Goal: Task Accomplishment & Management: Manage account settings

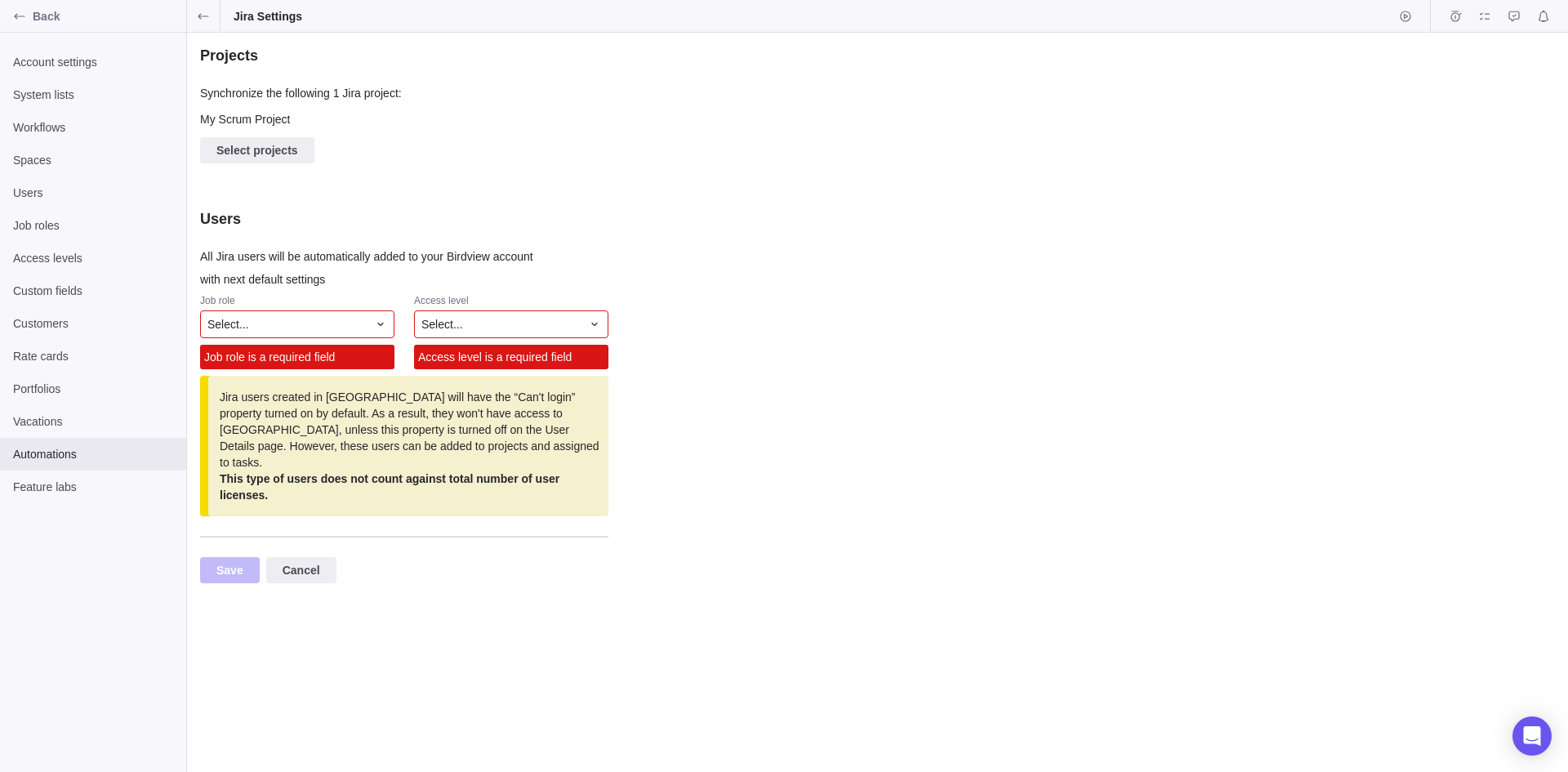
scroll to position [11, 396]
click at [359, 333] on div "Select..." at bounding box center [297, 324] width 195 height 27
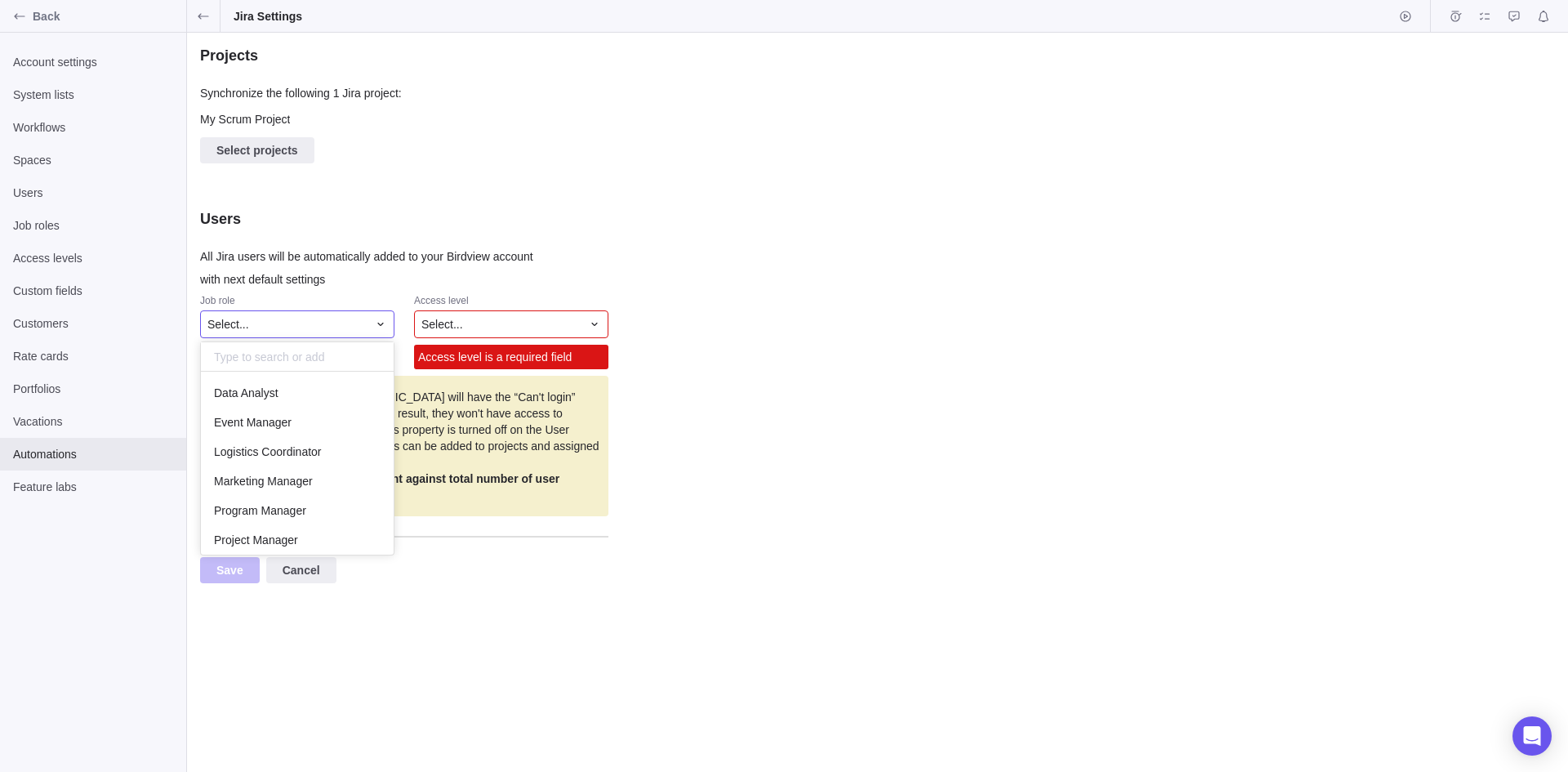
scroll to position [171, 181]
click at [359, 333] on div "Select..." at bounding box center [297, 324] width 195 height 27
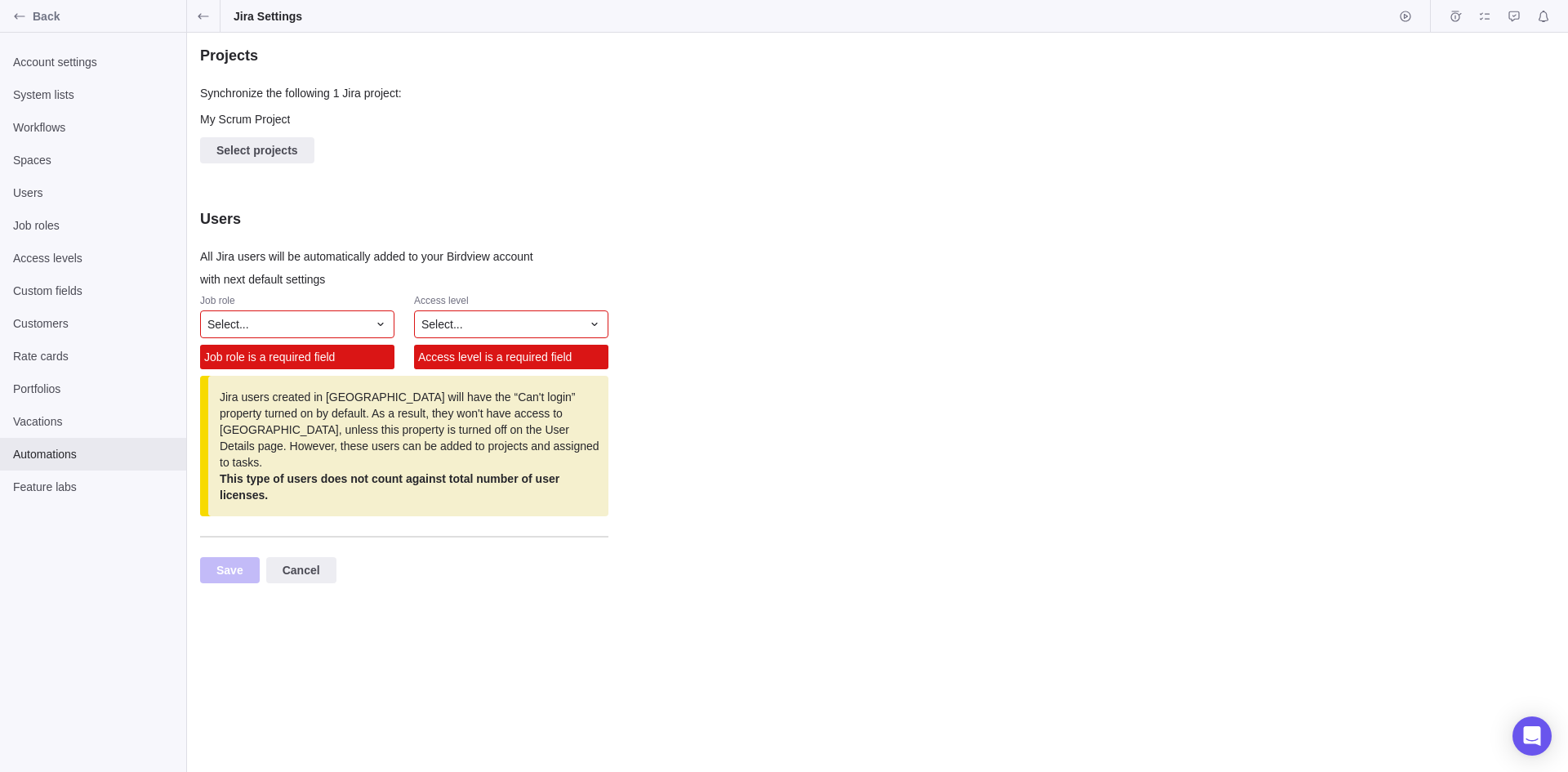
click at [343, 326] on div "Select..." at bounding box center [287, 324] width 160 height 16
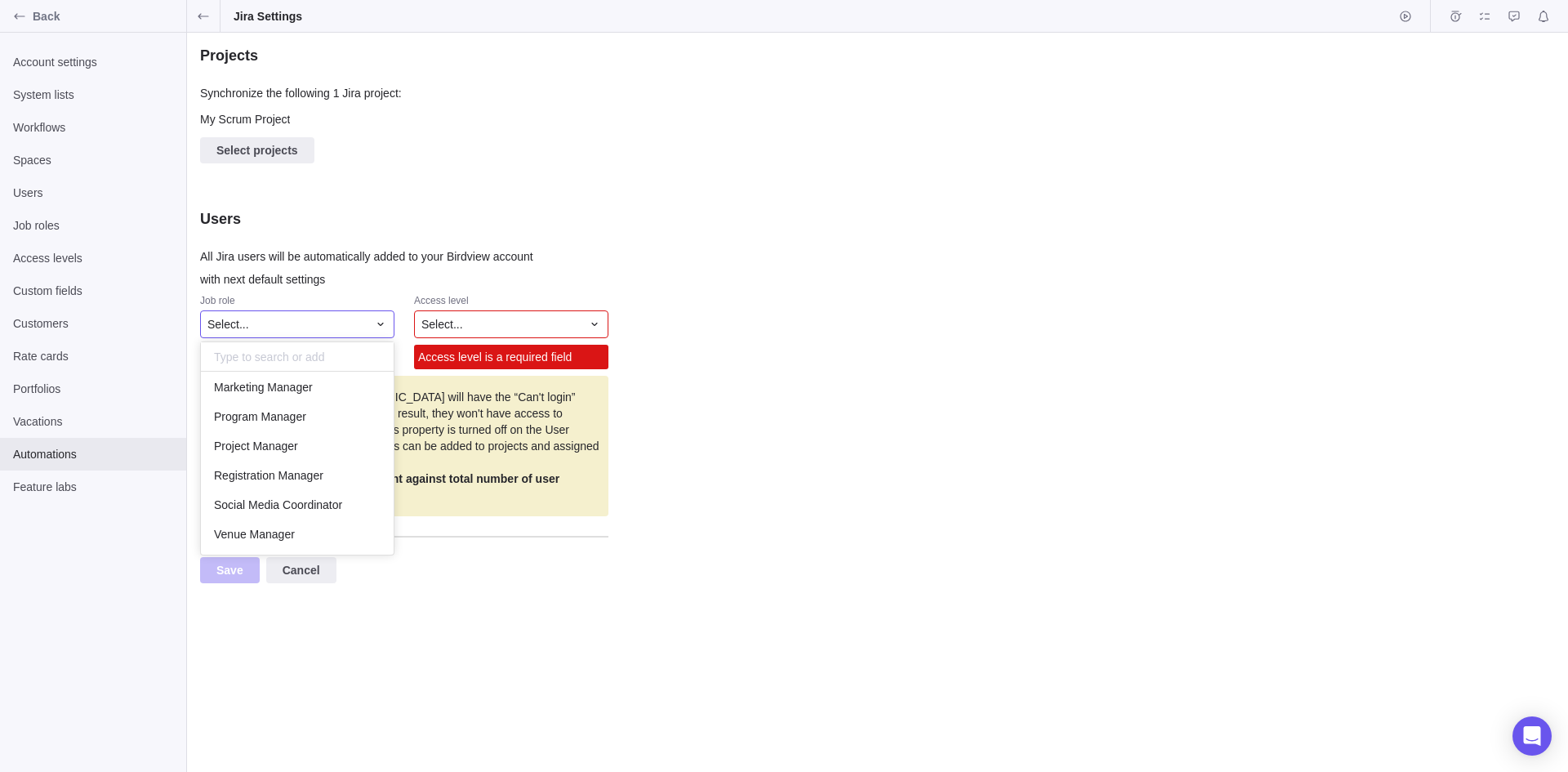
scroll to position [95, 0]
click at [294, 440] on span "Project Manager" at bounding box center [256, 445] width 84 height 16
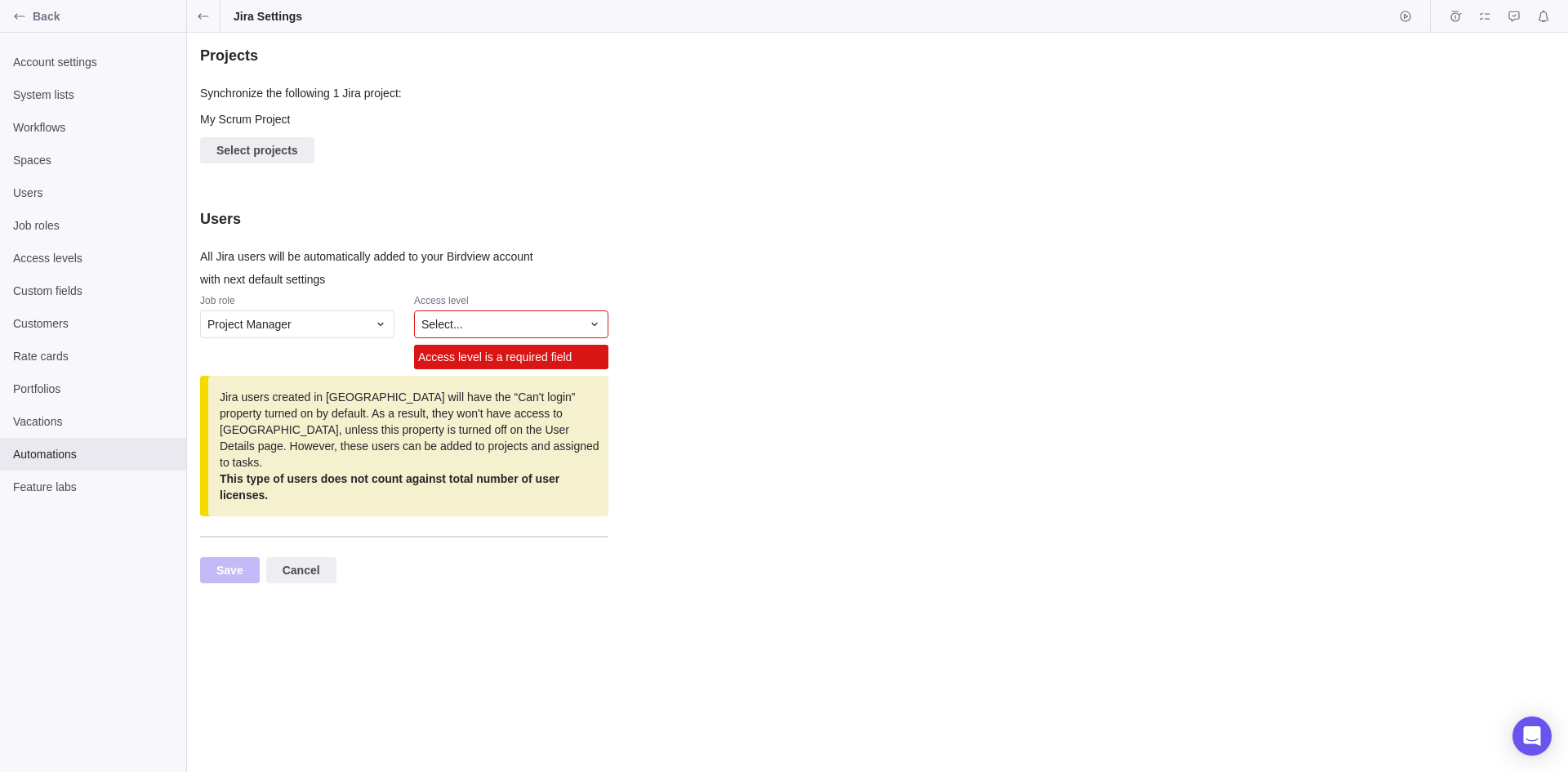
click at [497, 327] on div "Select..." at bounding box center [500, 324] width 160 height 16
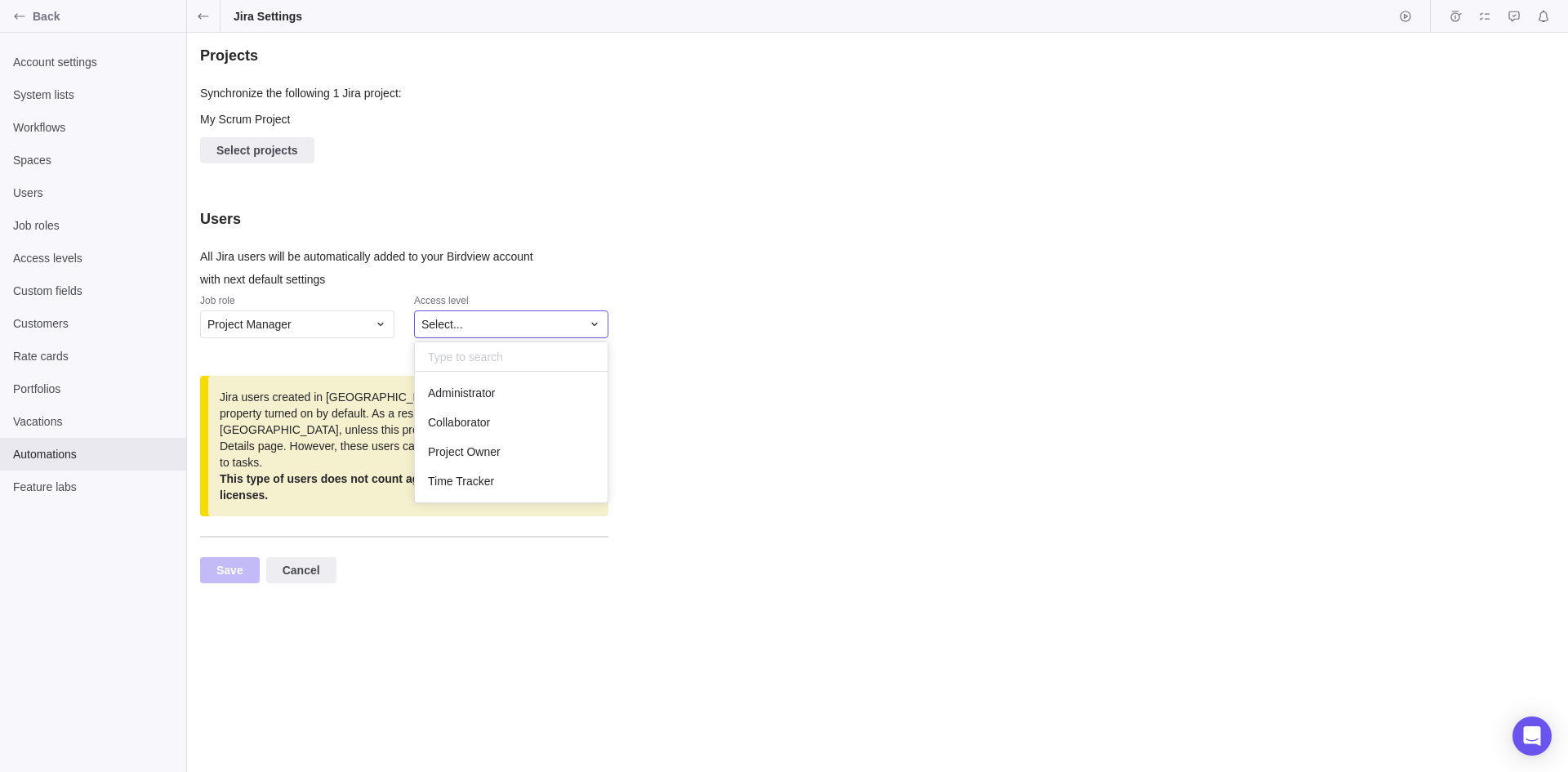
scroll to position [119, 181]
click at [488, 389] on span "Administrator" at bounding box center [460, 393] width 67 height 16
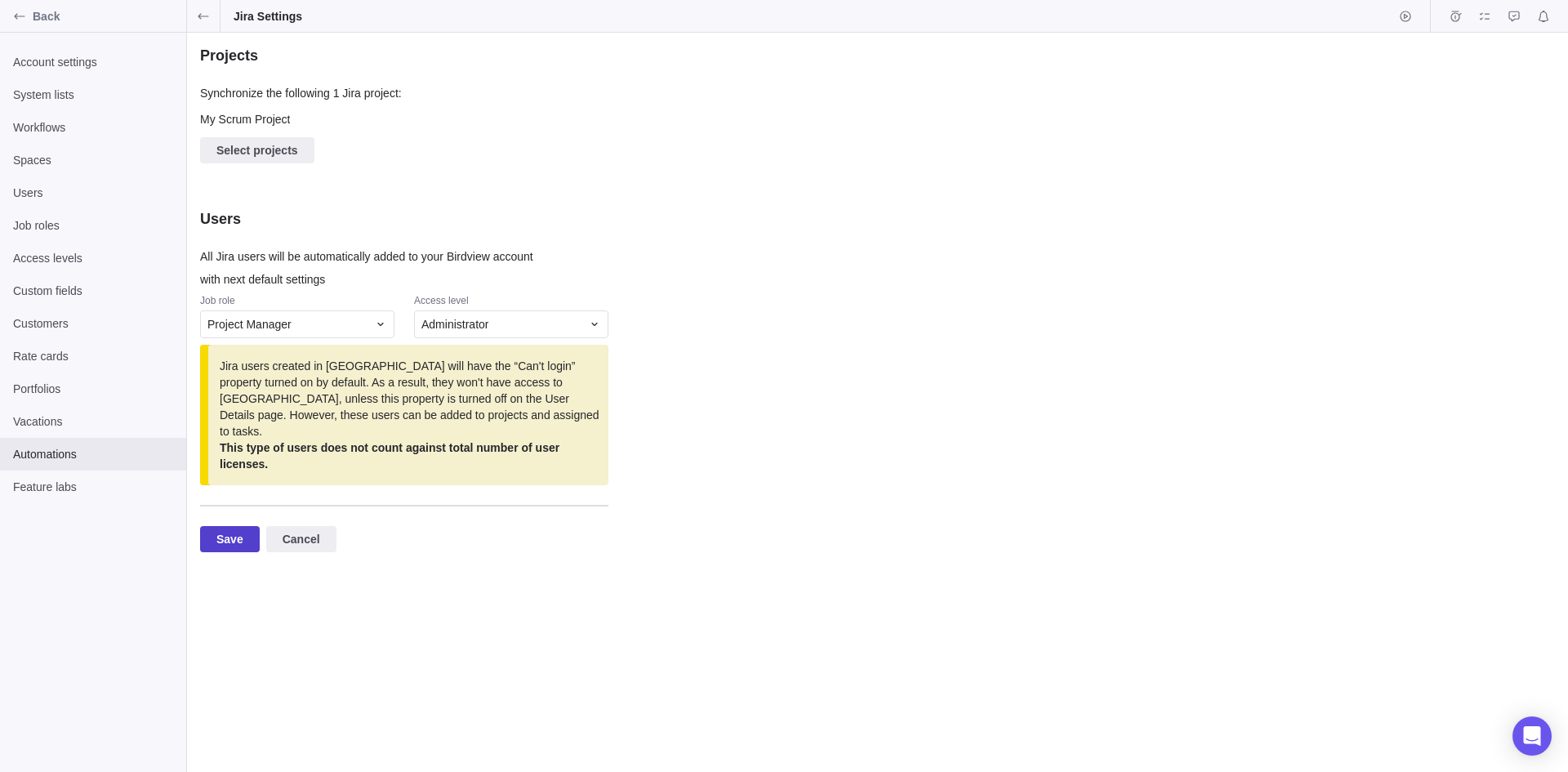
click at [237, 529] on span "Save" at bounding box center [230, 538] width 27 height 19
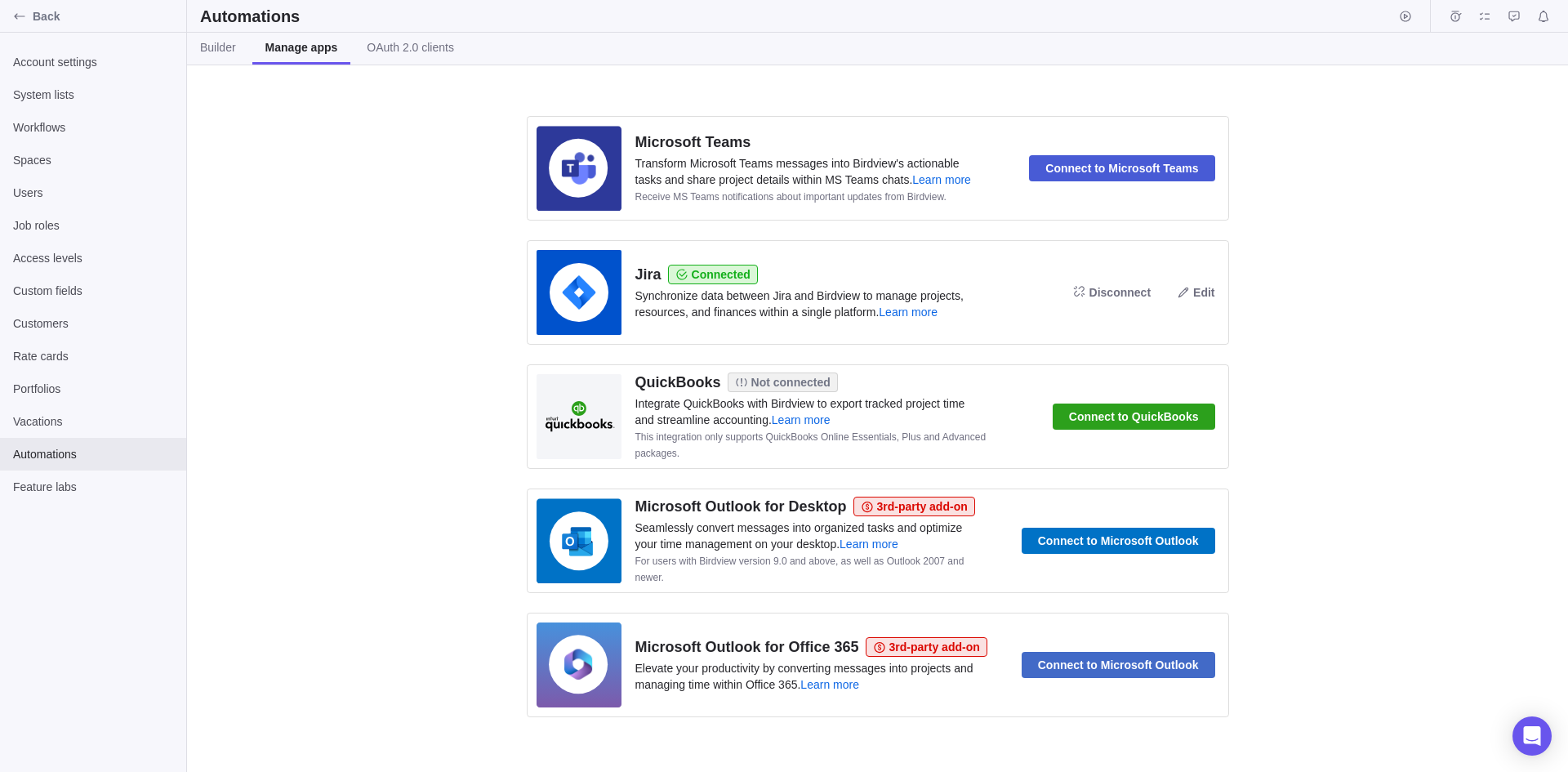
click at [1205, 296] on span "Edit" at bounding box center [1203, 291] width 21 height 19
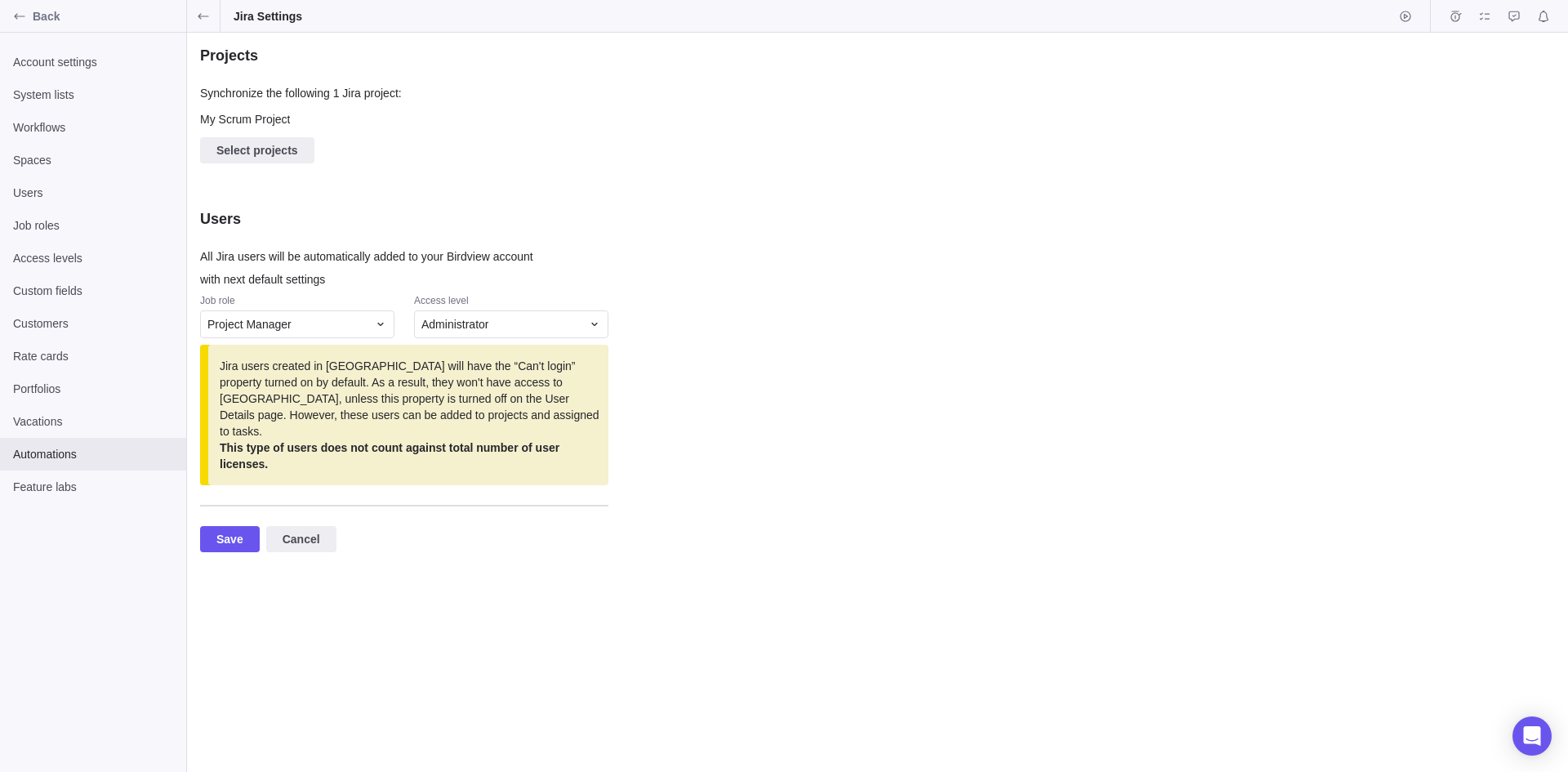
scroll to position [11, 396]
click at [254, 144] on span "Select projects" at bounding box center [257, 150] width 81 height 19
click at [269, 113] on div "Projects Synchronize the following 1 Jira project: My Scrum Project Select proj…" at bounding box center [878, 402] width 1381 height 739
click at [298, 529] on span "Cancel" at bounding box center [300, 538] width 37 height 19
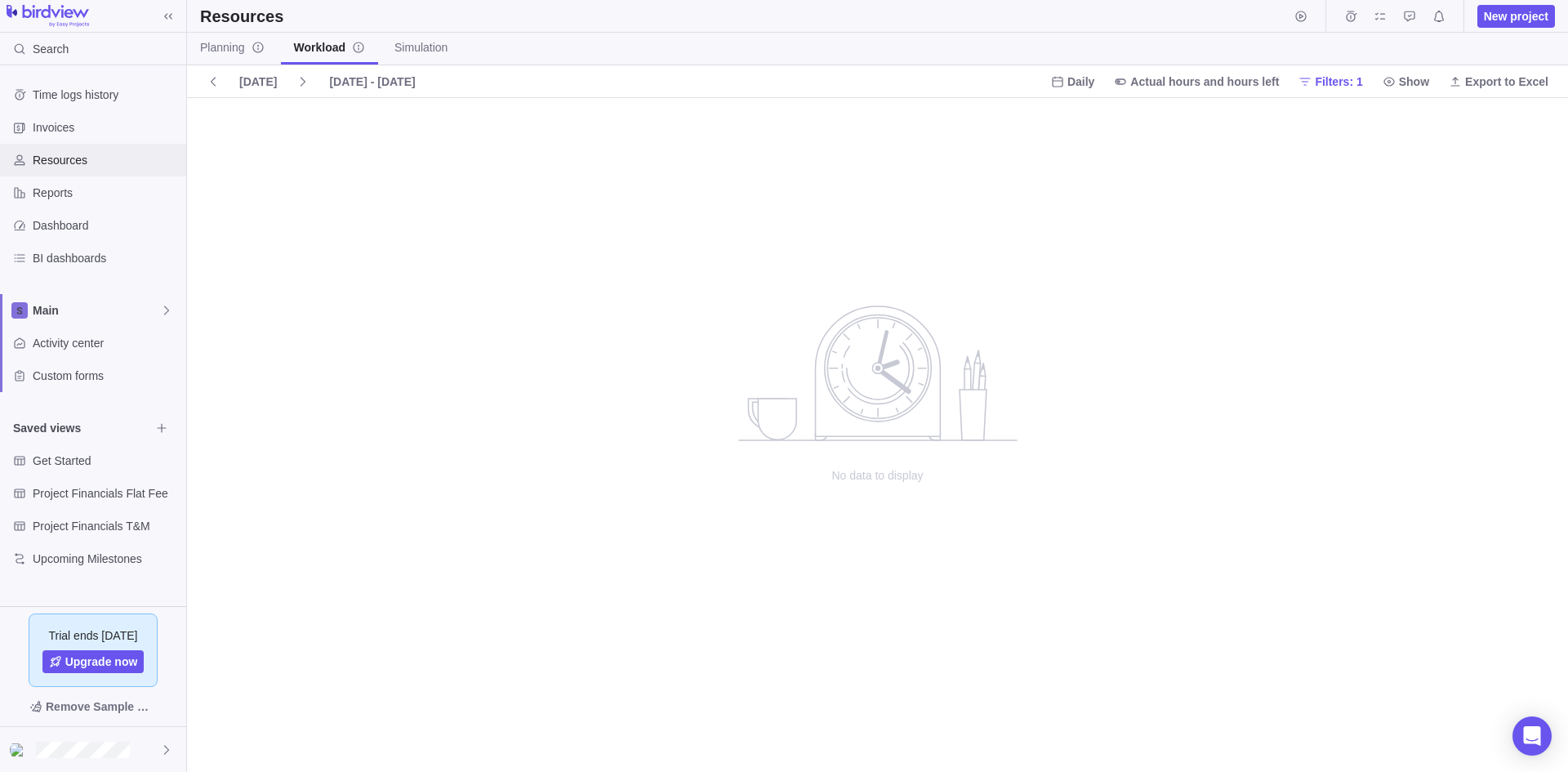
click at [71, 154] on span "Resources" at bounding box center [106, 160] width 147 height 16
click at [299, 81] on icon at bounding box center [303, 81] width 13 height 13
click at [300, 80] on icon at bounding box center [303, 81] width 13 height 13
click at [213, 79] on icon at bounding box center [213, 81] width 5 height 9
click at [127, 312] on span "Main" at bounding box center [96, 311] width 127 height 16
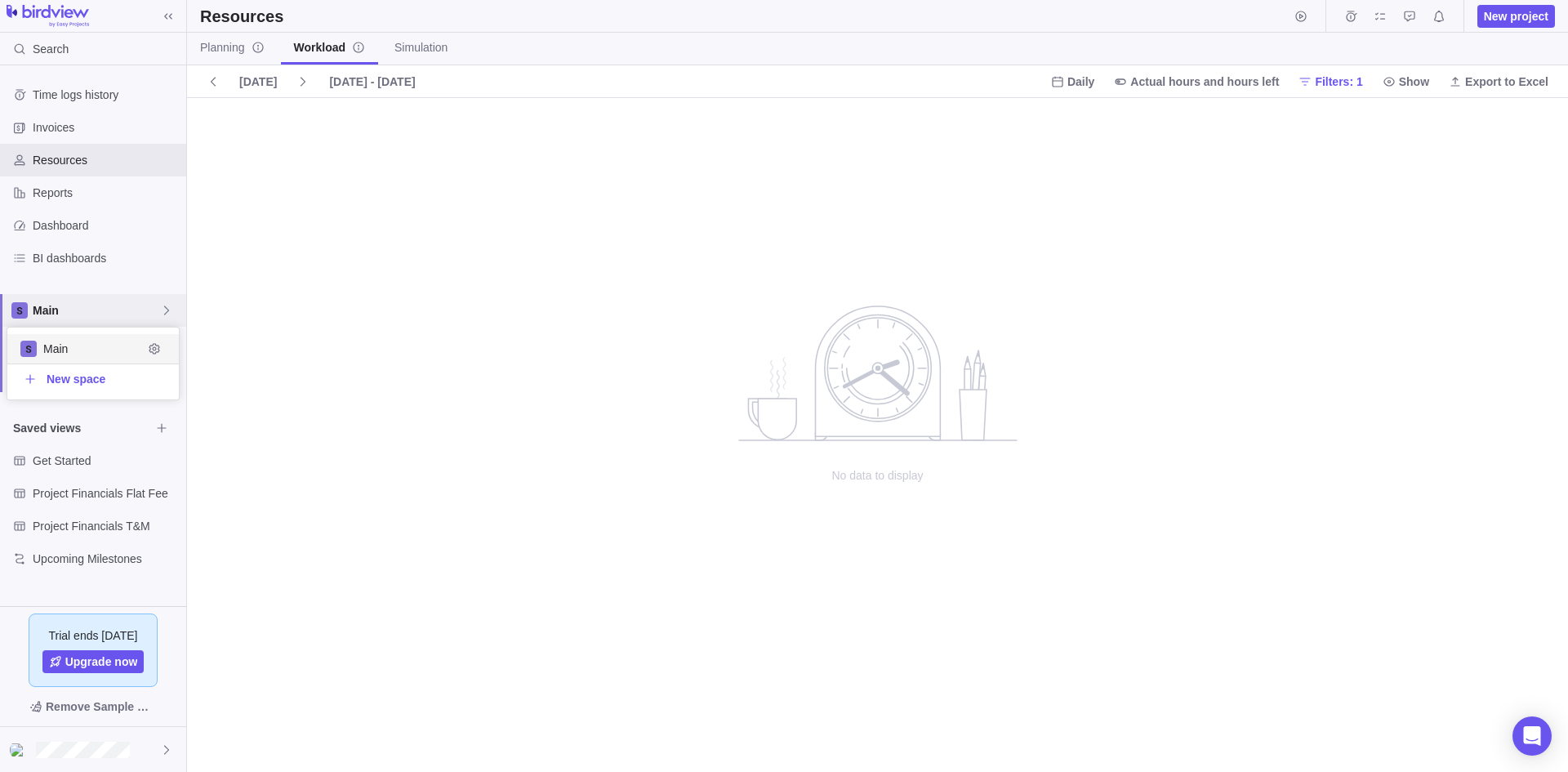
scroll to position [59, 159]
click at [58, 350] on span "Main" at bounding box center [92, 349] width 100 height 16
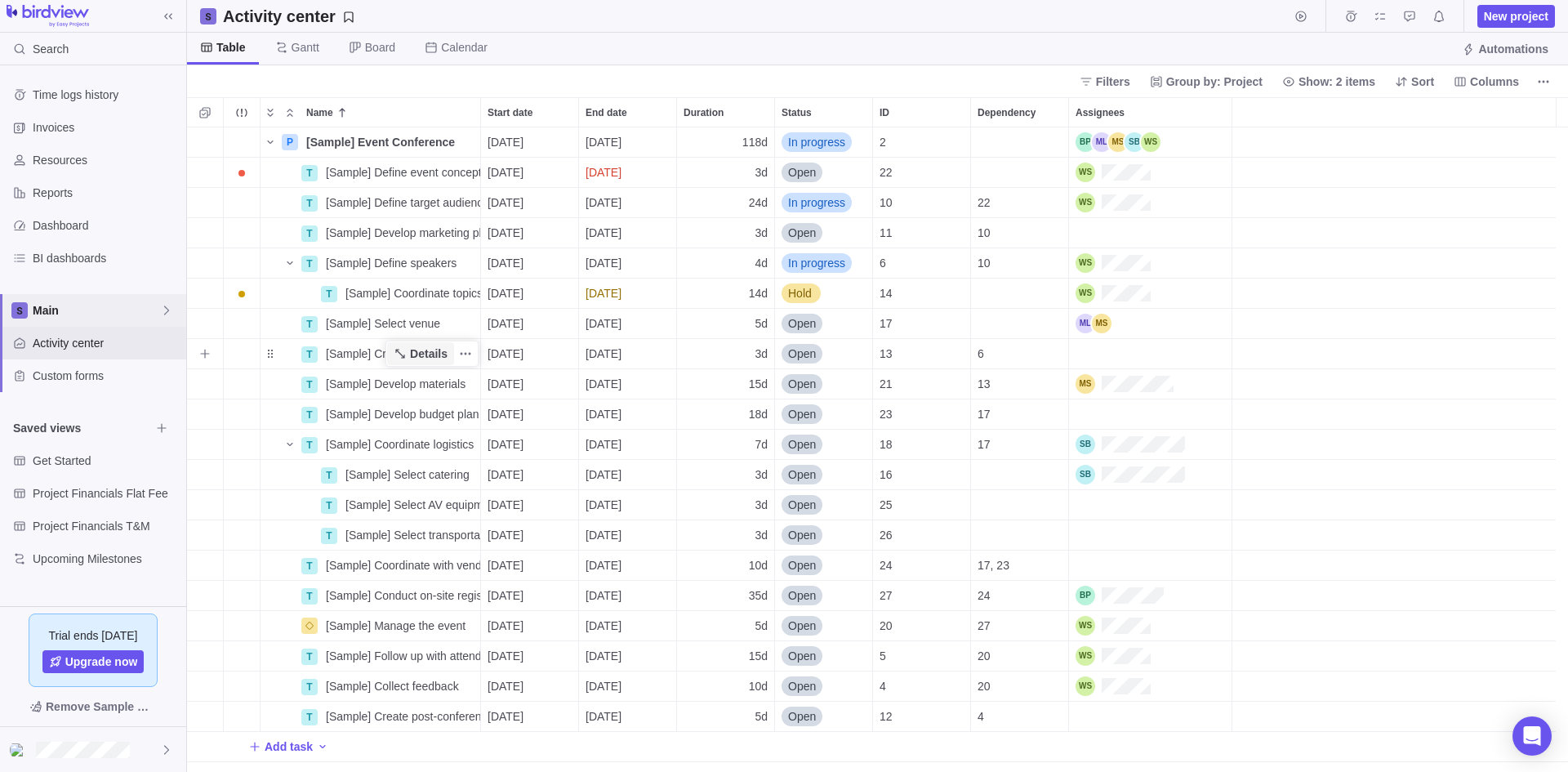
scroll to position [632, 1368]
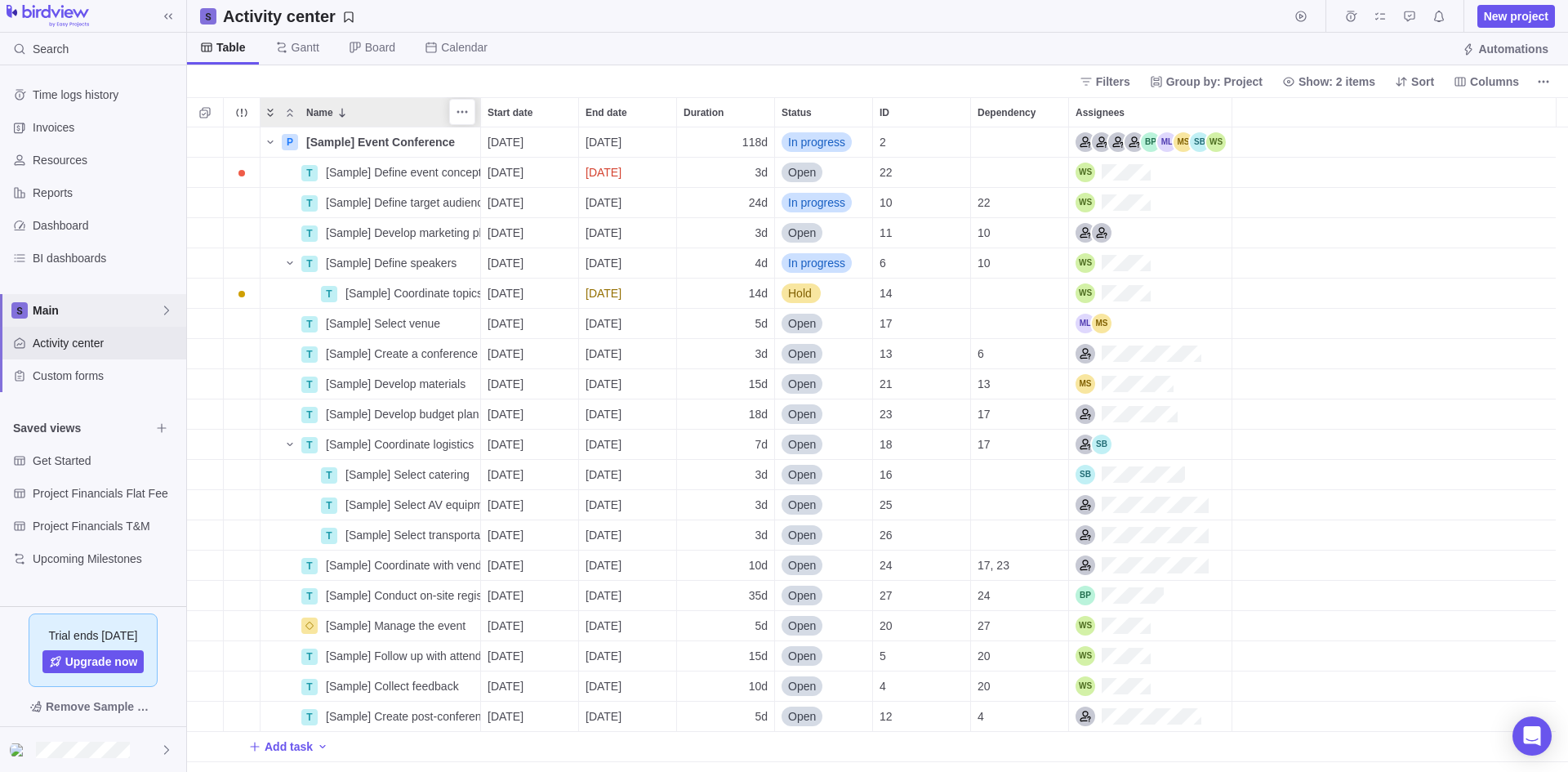
click at [272, 111] on icon "Expand" at bounding box center [270, 112] width 13 height 13
click at [290, 111] on icon "Collapse" at bounding box center [289, 112] width 13 height 13
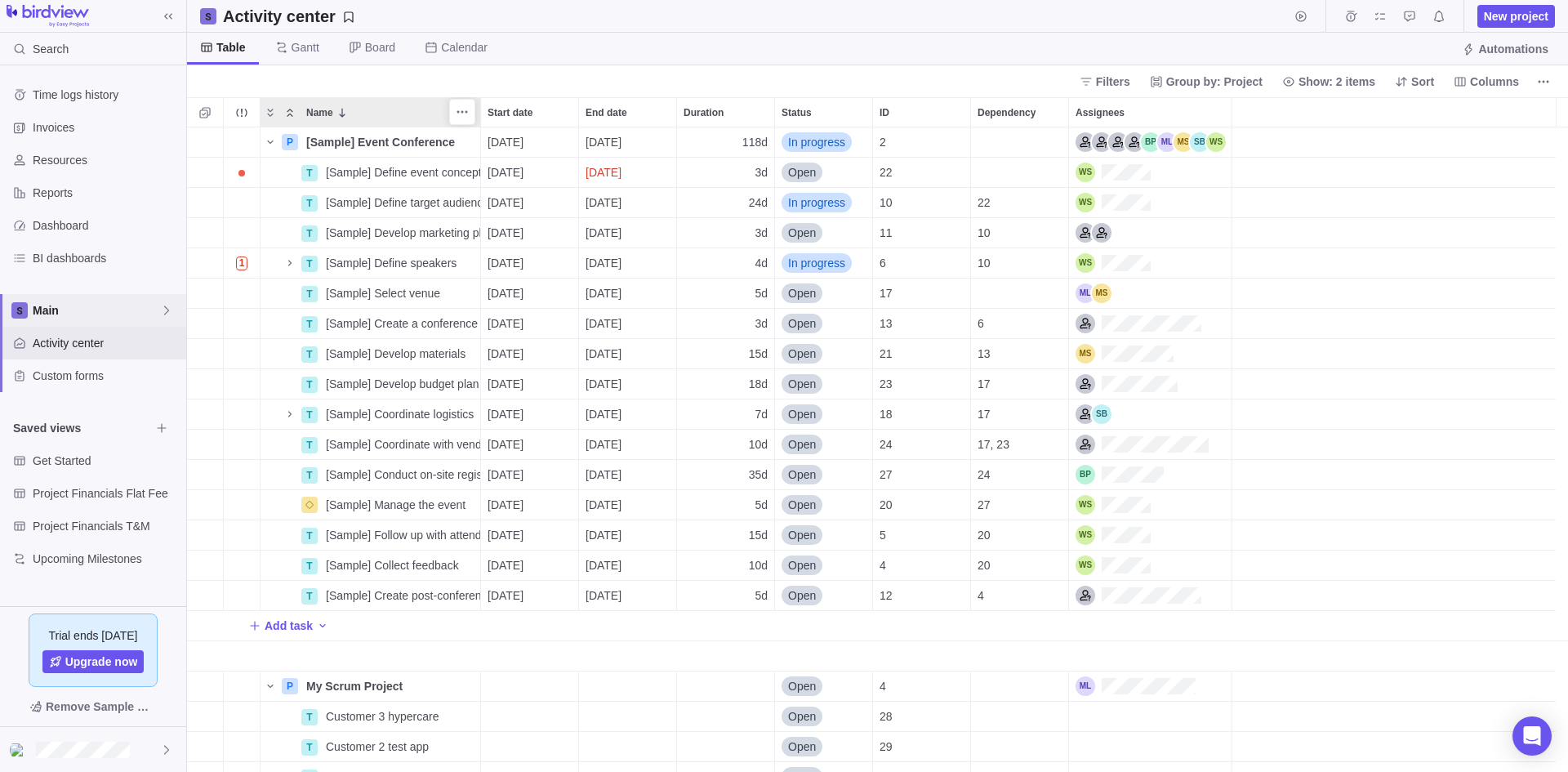
click at [290, 111] on icon "Collapse" at bounding box center [289, 112] width 13 height 13
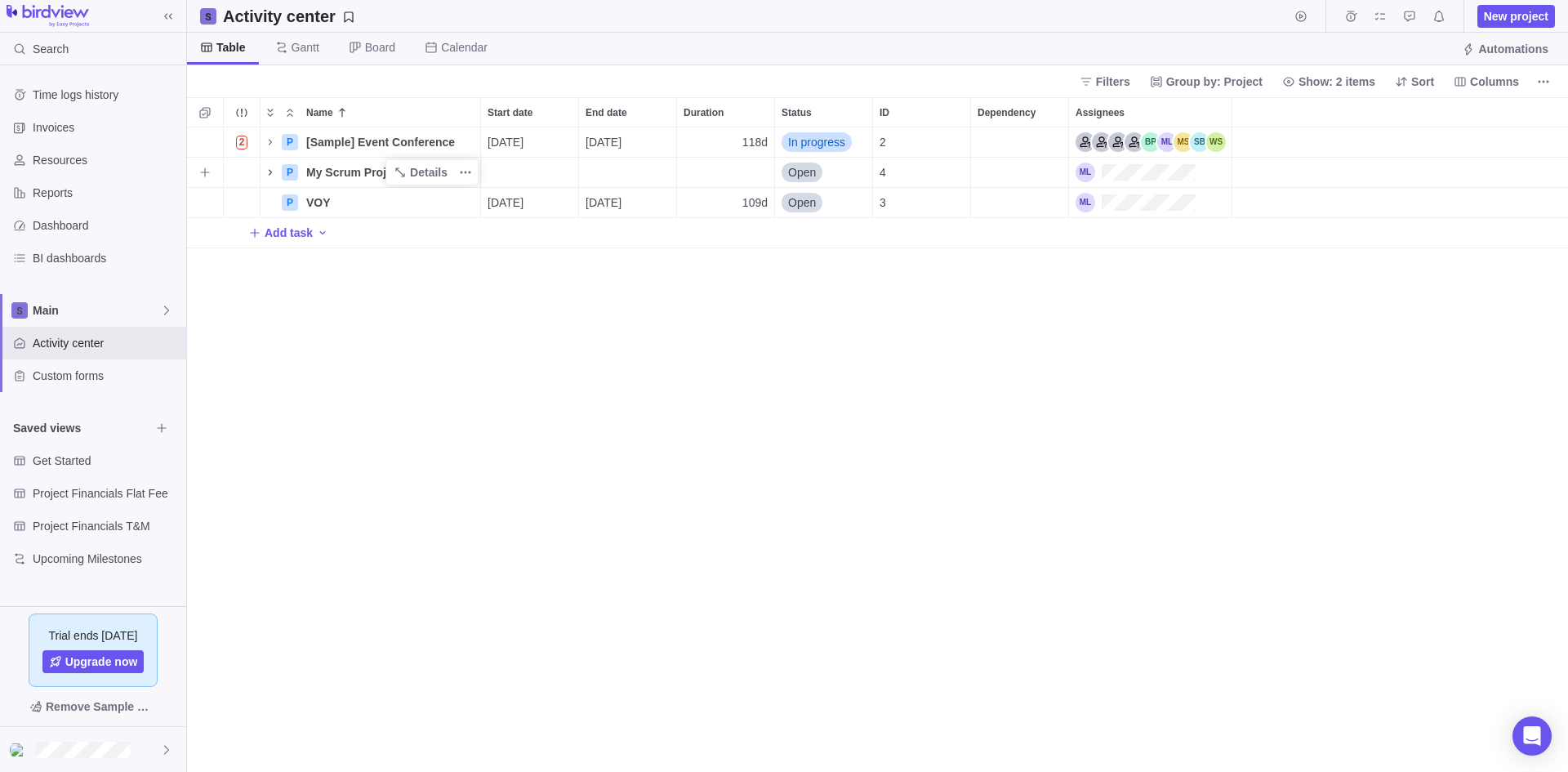
click at [271, 170] on icon "Name" at bounding box center [270, 172] width 13 height 13
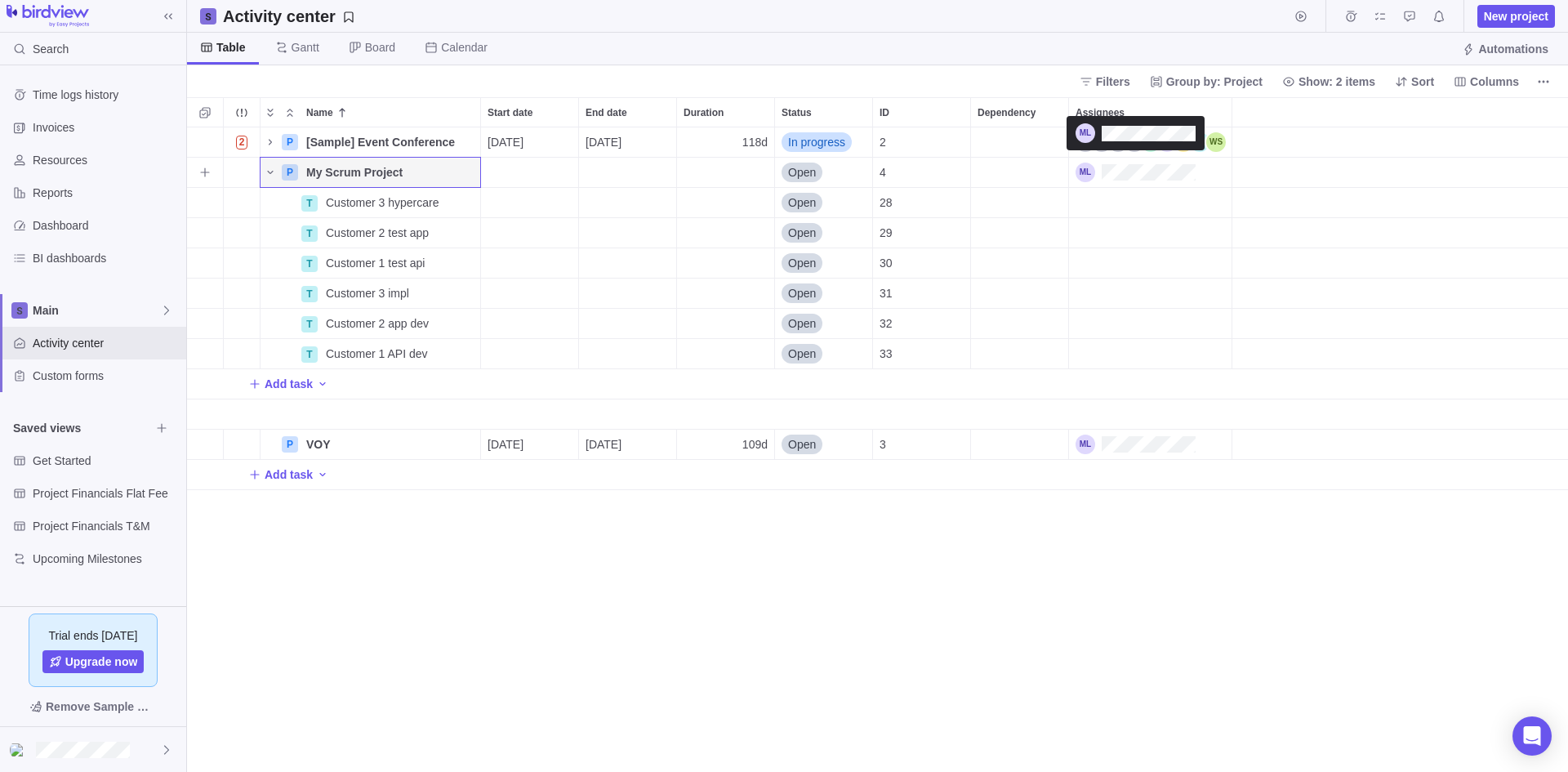
click at [1142, 169] on div "Assignees" at bounding box center [1134, 172] width 120 height 19
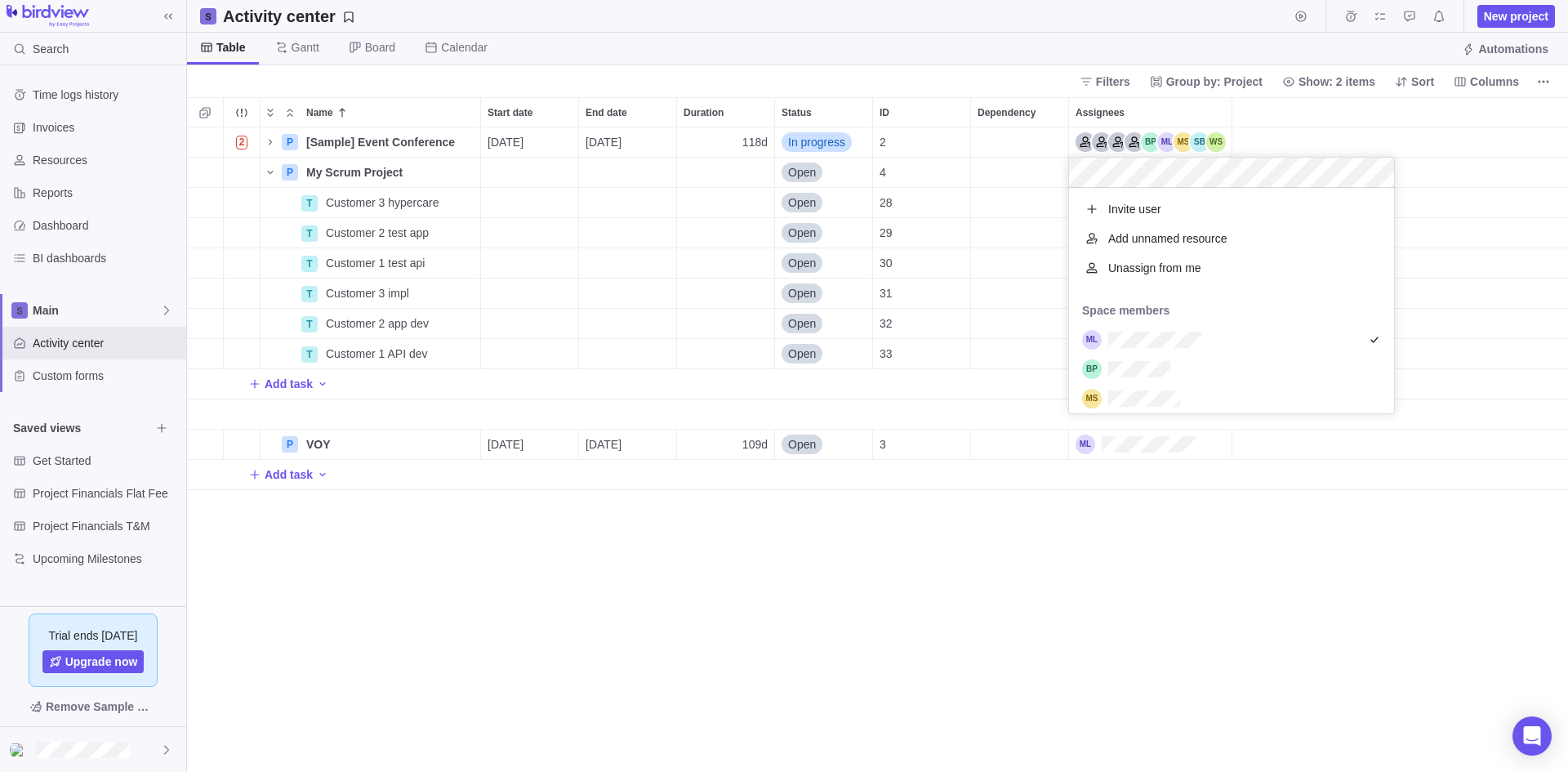
scroll to position [213, 312]
click at [362, 174] on div "Name Start date End date Duration Status ID Dependency Assignees 2 P [Sample] E…" at bounding box center [878, 434] width 1381 height 674
click at [71, 165] on span "Resources" at bounding box center [106, 160] width 147 height 16
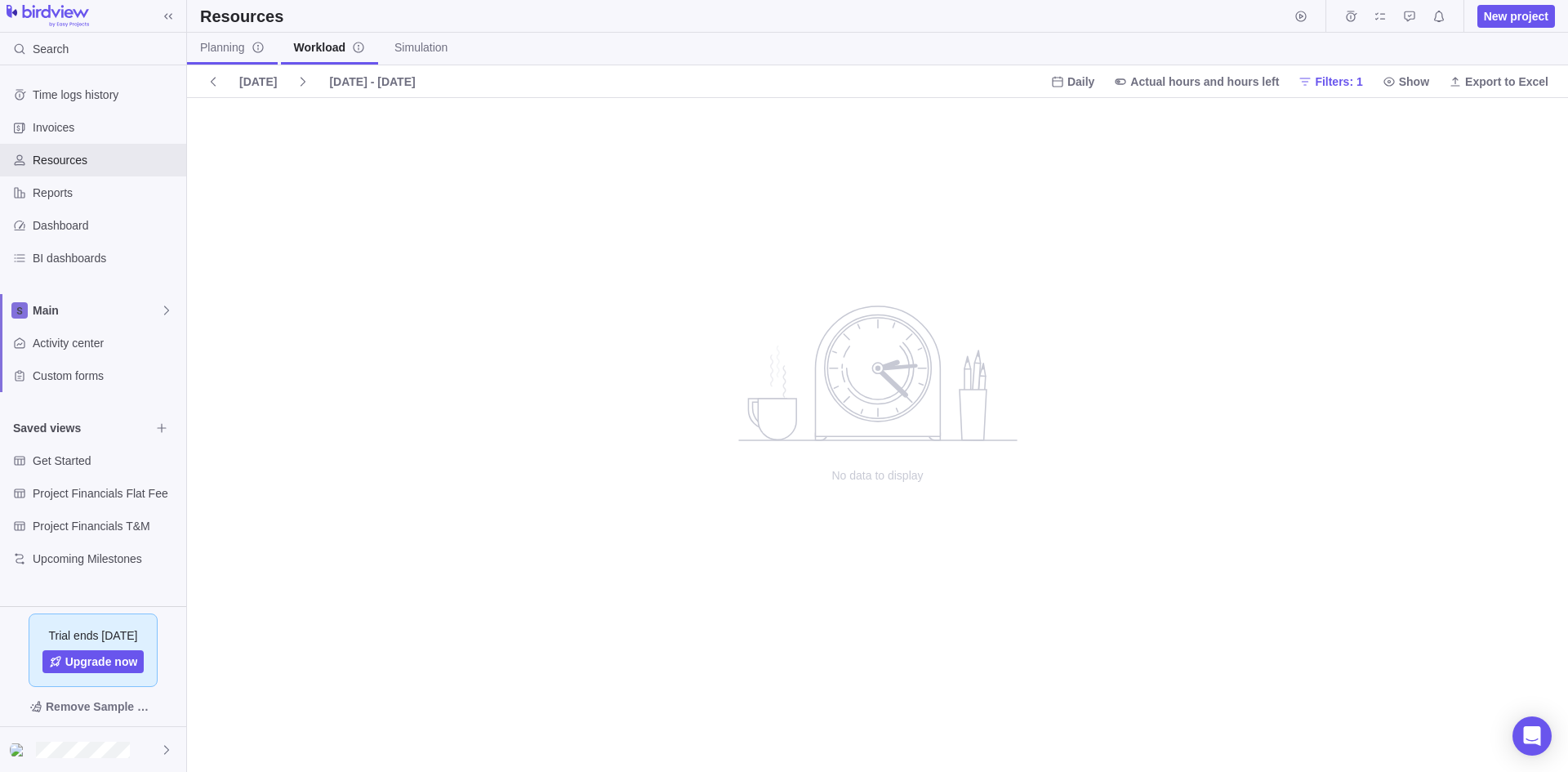
click at [219, 53] on span "Planning" at bounding box center [232, 48] width 65 height 16
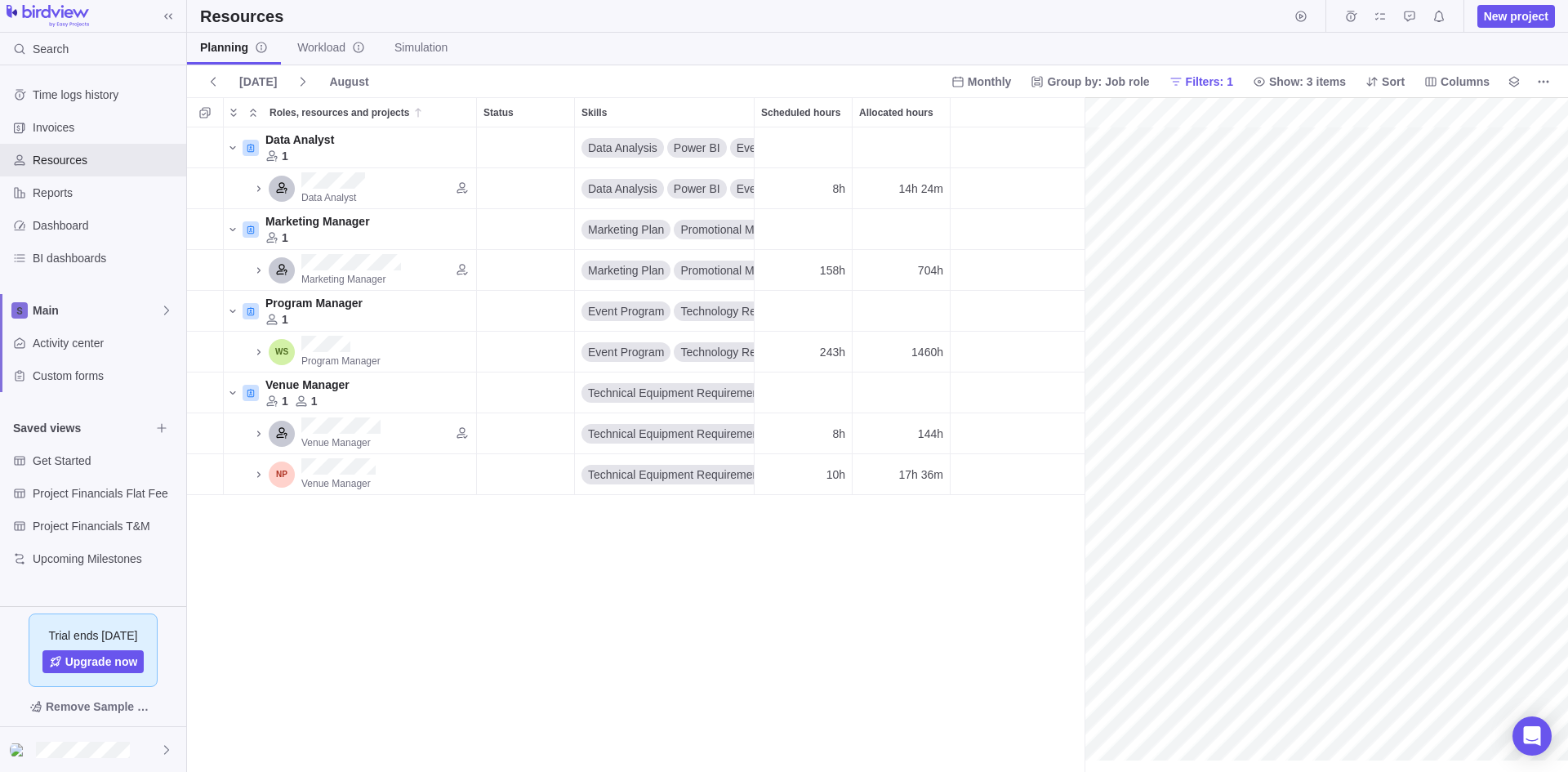
scroll to position [0, 237]
